Goal: Task Accomplishment & Management: Manage account settings

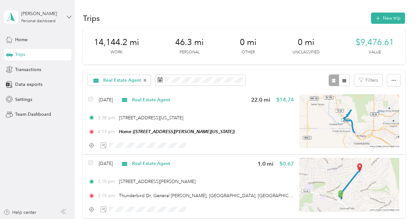
click at [69, 18] on icon at bounding box center [69, 17] width 4 height 4
click at [30, 103] on div "Settings" at bounding box center [37, 99] width 67 height 12
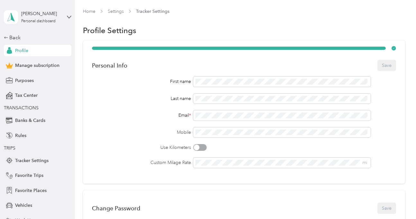
click at [19, 50] on span "Profile" at bounding box center [21, 50] width 13 height 7
click at [391, 62] on button "Save" at bounding box center [386, 65] width 19 height 11
click at [18, 35] on div "Back" at bounding box center [36, 38] width 64 height 8
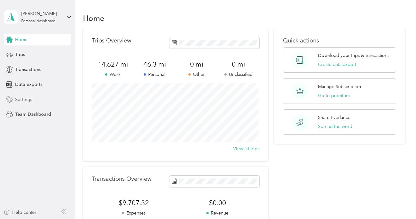
click at [24, 102] on span "Settings" at bounding box center [23, 99] width 17 height 7
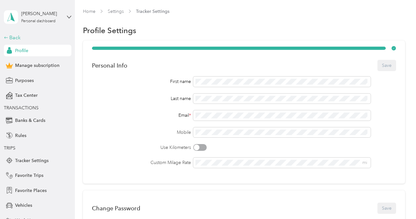
click at [9, 38] on div "Back" at bounding box center [36, 38] width 64 height 8
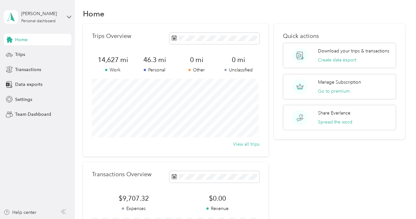
scroll to position [4, 0]
